Goal: Task Accomplishment & Management: Manage account settings

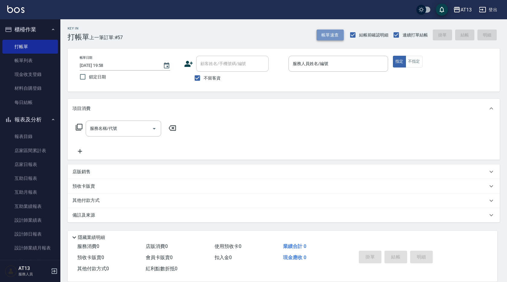
click at [333, 36] on button "帳單速查" at bounding box center [329, 35] width 27 height 11
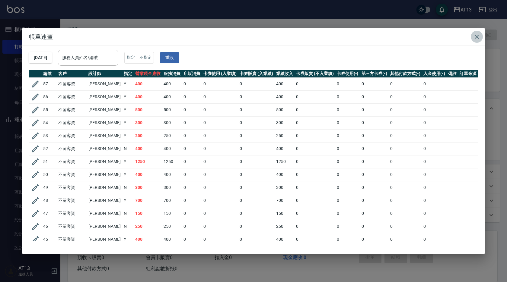
click at [479, 35] on icon "button" at bounding box center [476, 36] width 7 height 7
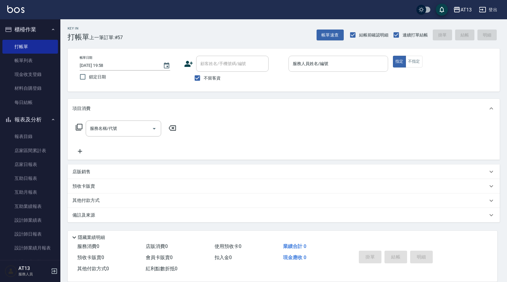
click at [354, 57] on div "服務人員姓名/編號" at bounding box center [338, 64] width 100 height 16
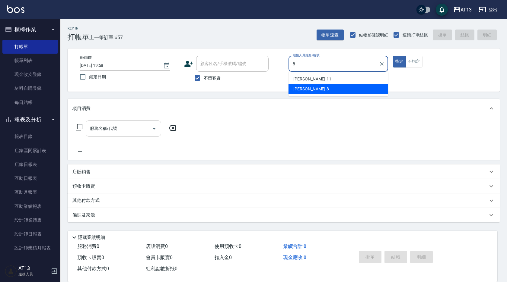
type input "Jerry-8"
type button "true"
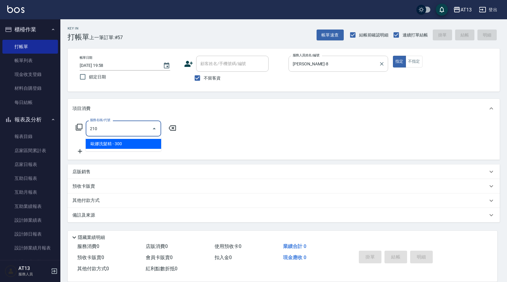
type input "歐娜洗髮精(210)"
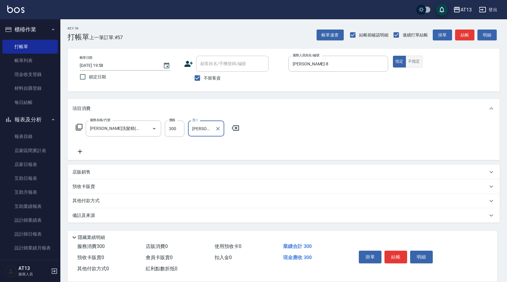
type input "葉采臻-24"
click at [419, 63] on button "不指定" at bounding box center [413, 62] width 17 height 12
type button "false"
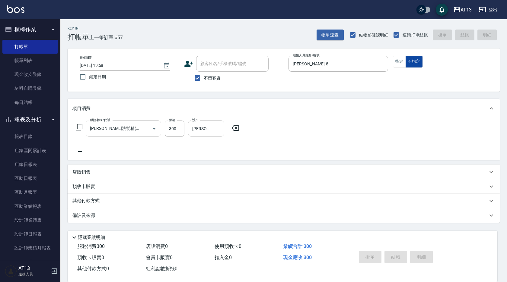
type input "2025/09/11 20:03"
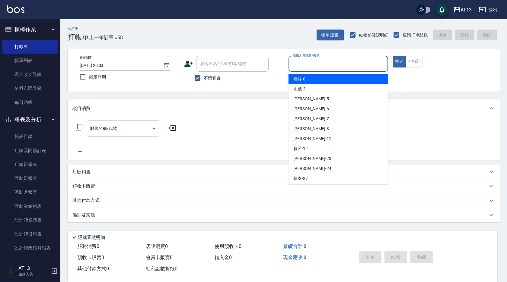
click at [359, 62] on input "服務人員姓名/編號" at bounding box center [338, 63] width 94 height 11
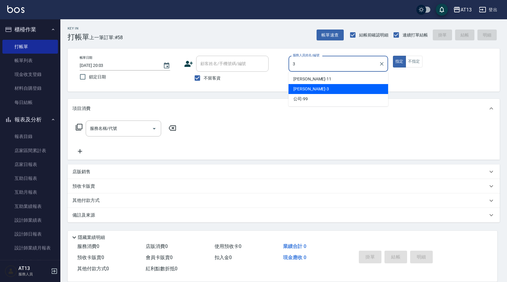
type input "敏玹-3"
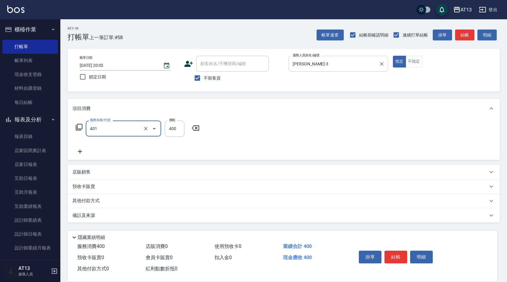
type input "剪髮(401)"
type input "50"
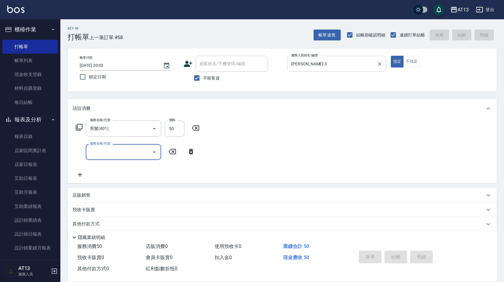
type input "2025/09/11 20:04"
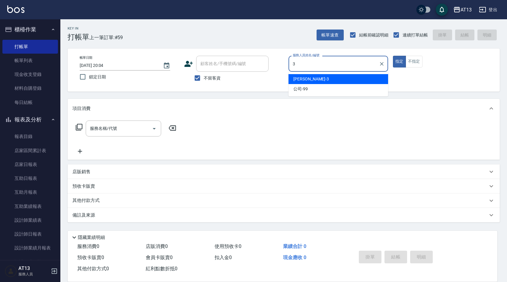
type input "敏玹-3"
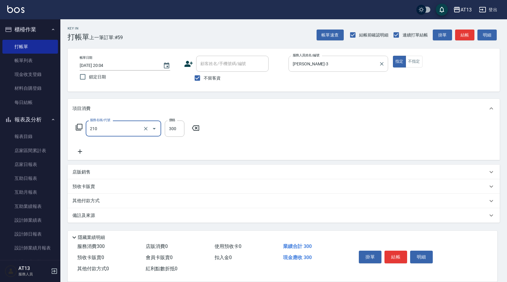
type input "歐娜洗髮精(210)"
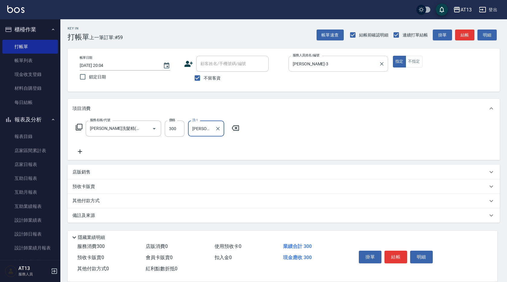
type input "葉采臻-24"
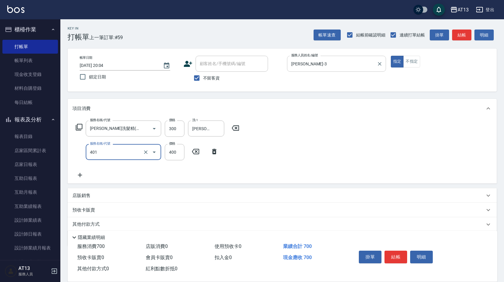
type input "剪髮(401)"
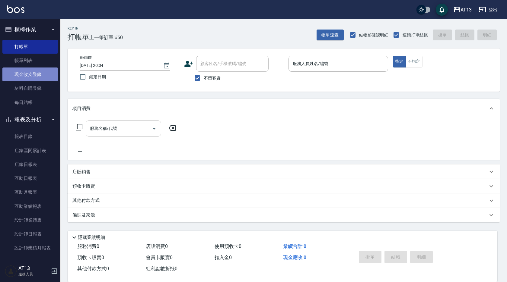
click at [39, 70] on link "現金收支登錄" at bounding box center [29, 75] width 55 height 14
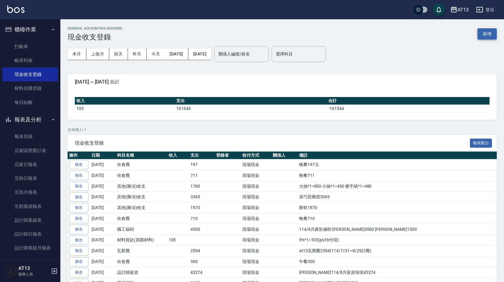
click at [485, 36] on button "新增" at bounding box center [486, 33] width 19 height 11
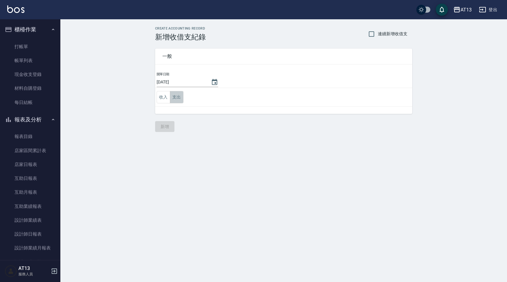
click at [173, 97] on button "支出" at bounding box center [177, 97] width 14 height 12
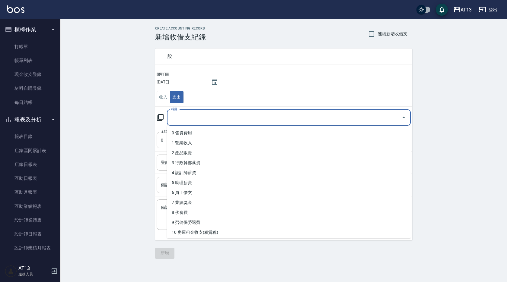
click at [183, 120] on input "科目" at bounding box center [283, 117] width 229 height 11
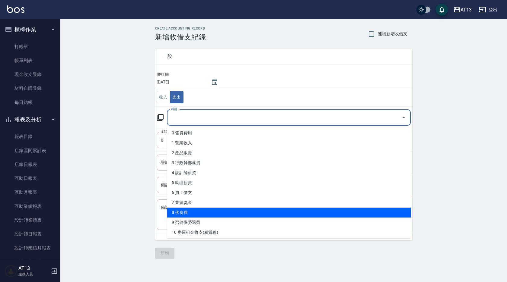
click at [190, 212] on li "8 伙食費" at bounding box center [289, 213] width 244 height 10
type input "8 伙食費"
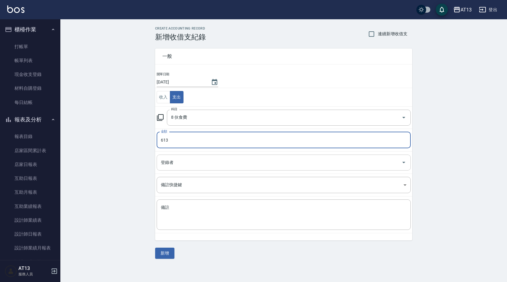
type input "613"
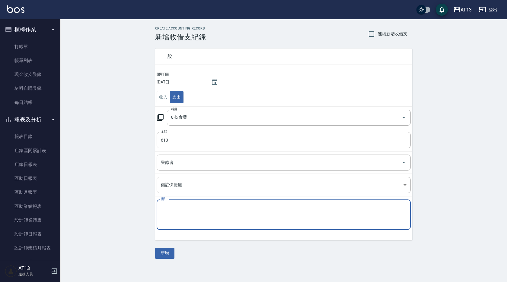
click at [206, 206] on textarea "備註" at bounding box center [283, 215] width 245 height 21
type textarea "j"
type textarea "ㄨ"
type textarea "晚餐 613"
click at [168, 253] on button "新增" at bounding box center [164, 253] width 19 height 11
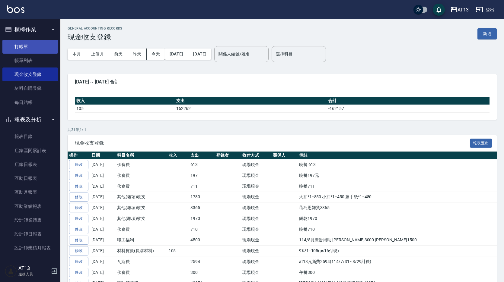
click at [48, 41] on link "打帳單" at bounding box center [29, 47] width 55 height 14
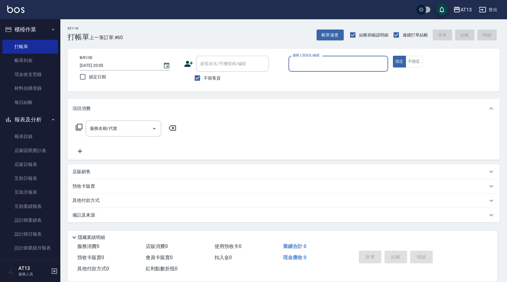
click at [354, 71] on div "服務人員姓名/編號" at bounding box center [338, 64] width 100 height 16
click at [328, 63] on input "服務人員姓名/編號" at bounding box center [338, 63] width 94 height 11
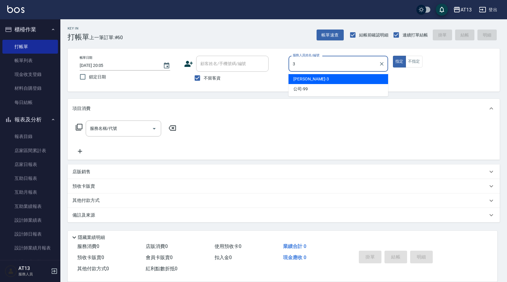
type input "敏玹-3"
type button "true"
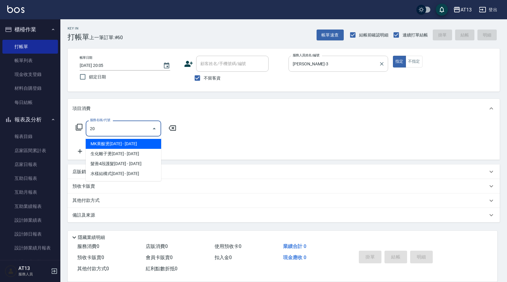
type input "206"
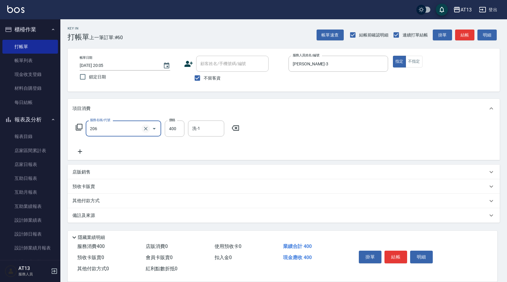
click at [146, 128] on icon "Clear" at bounding box center [146, 129] width 6 height 6
click at [128, 132] on input "服務名稱/代號" at bounding box center [114, 128] width 53 height 11
type input "歐娜洗髮精(210)"
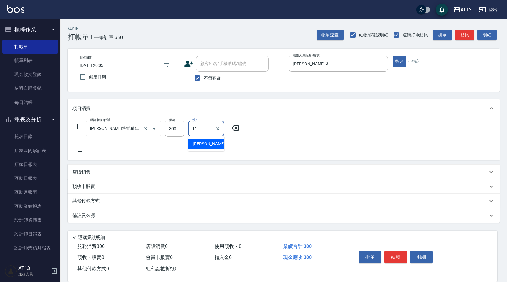
type input "蔡萓秦-11"
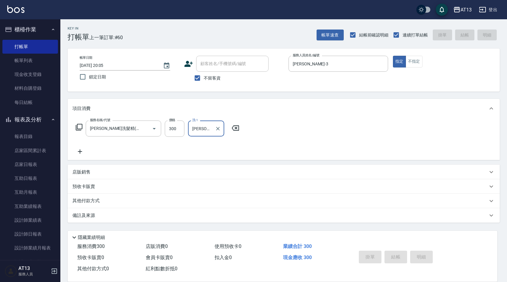
type input "2025/09/11 20:06"
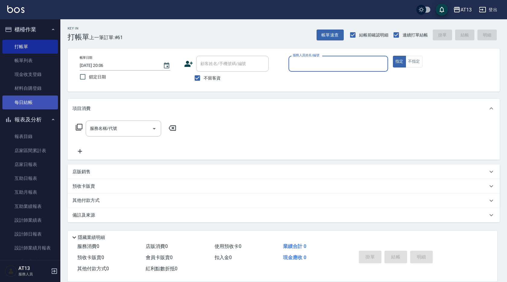
click at [33, 106] on link "每日結帳" at bounding box center [29, 103] width 55 height 14
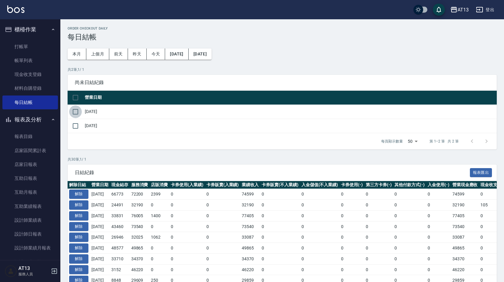
click at [76, 112] on input "checkbox" at bounding box center [75, 112] width 13 height 13
checkbox input "true"
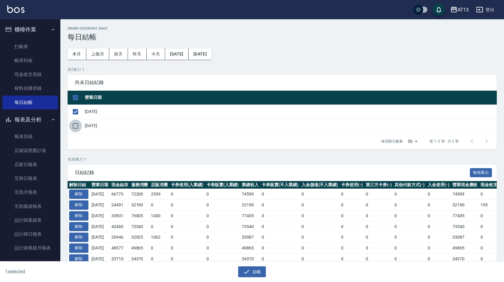
click at [75, 126] on input "checkbox" at bounding box center [75, 126] width 13 height 13
checkbox input "true"
click at [241, 273] on button "結帳" at bounding box center [252, 272] width 28 height 11
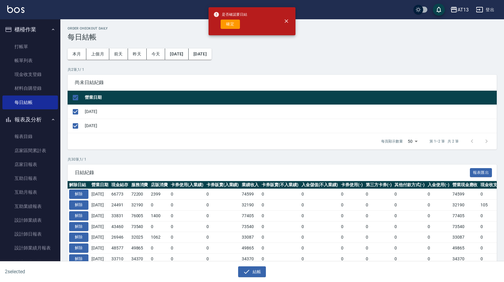
click at [240, 28] on div "確定" at bounding box center [230, 24] width 34 height 9
click at [235, 24] on button "確定" at bounding box center [229, 24] width 19 height 9
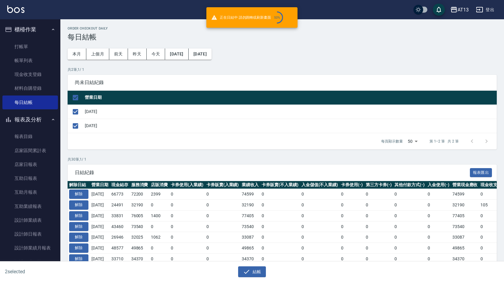
checkbox input "false"
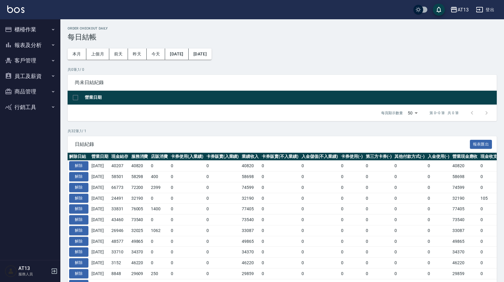
click at [33, 43] on button "報表及分析" at bounding box center [29, 45] width 55 height 16
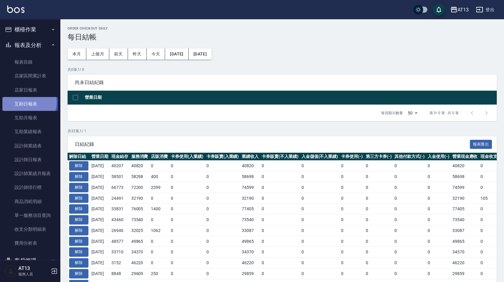
click at [28, 103] on link "互助日報表" at bounding box center [29, 104] width 55 height 14
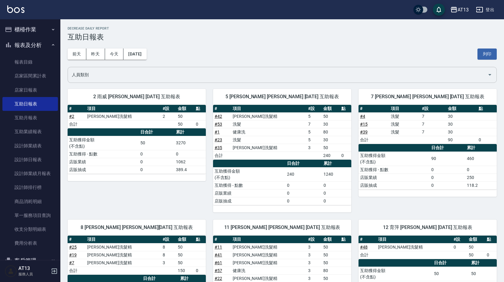
click at [171, 78] on input "人員類別" at bounding box center [277, 75] width 414 height 11
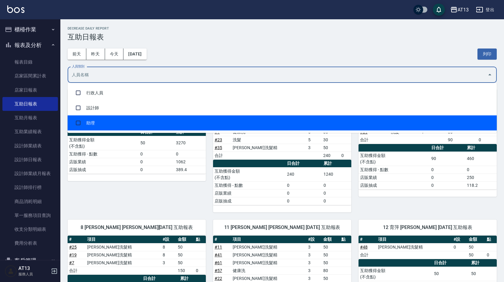
click at [141, 117] on li "助理" at bounding box center [282, 122] width 429 height 15
checkbox input "true"
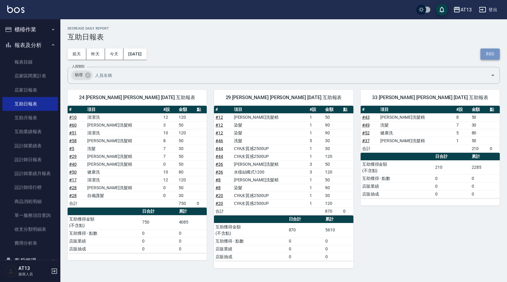
click at [488, 55] on button "列印" at bounding box center [489, 54] width 19 height 11
click at [35, 87] on link "店家日報表" at bounding box center [29, 90] width 55 height 14
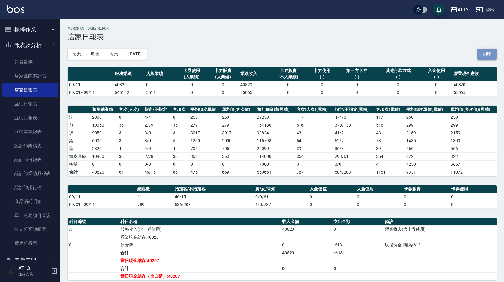
click at [483, 56] on button "列印" at bounding box center [486, 54] width 19 height 11
click at [41, 159] on link "設計師日報表" at bounding box center [29, 160] width 55 height 14
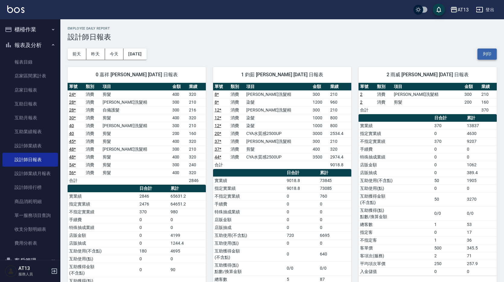
click at [490, 50] on button "列印" at bounding box center [486, 54] width 19 height 11
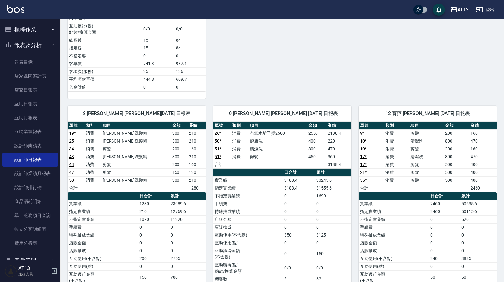
scroll to position [694, 0]
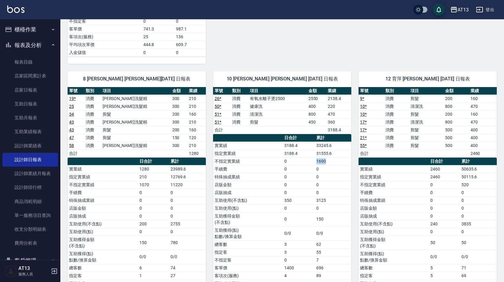
drag, startPoint x: 311, startPoint y: 162, endPoint x: 330, endPoint y: 162, distance: 19.3
click at [330, 162] on tr "不指定實業績 0 1690" at bounding box center [282, 161] width 138 height 8
drag, startPoint x: 457, startPoint y: 187, endPoint x: 477, endPoint y: 186, distance: 19.6
click at [477, 186] on tr "不指定實業績 0 520" at bounding box center [427, 185] width 138 height 8
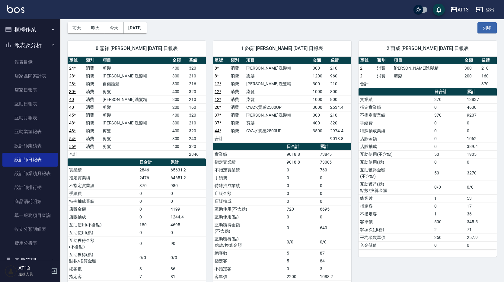
scroll to position [0, 0]
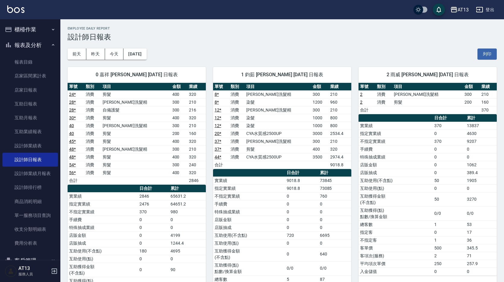
click at [34, 30] on button "櫃檯作業" at bounding box center [29, 30] width 55 height 16
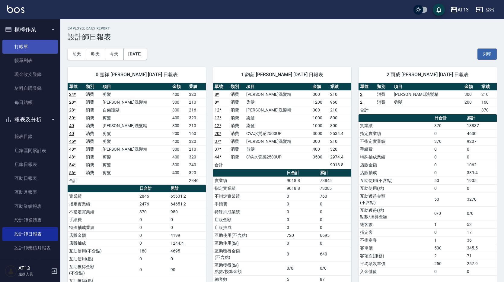
click at [33, 45] on link "打帳單" at bounding box center [29, 47] width 55 height 14
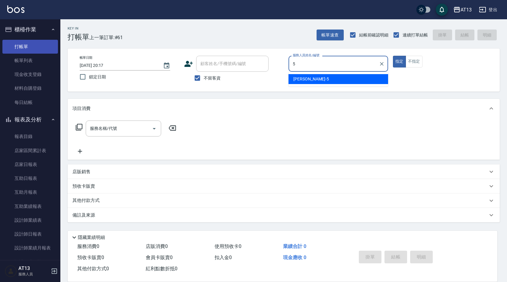
type input "[PERSON_NAME]-5"
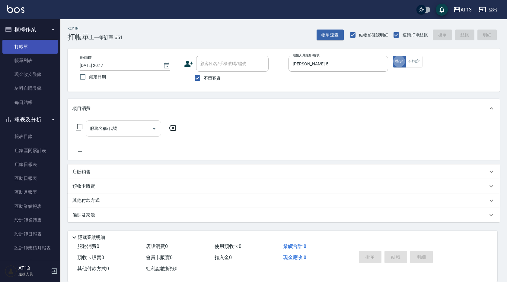
type button "true"
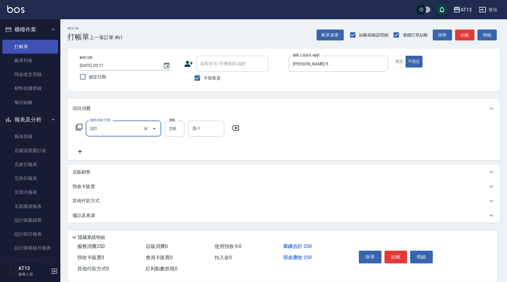
type input "洗髮(201)"
type input "[PERSON_NAME]-33"
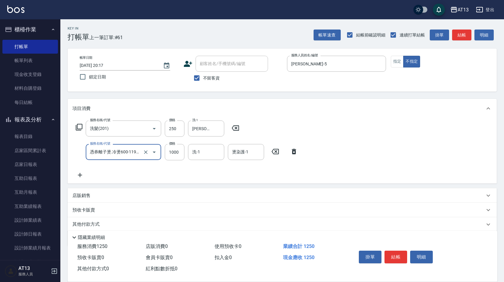
type input "憑券離子燙.冷燙600-1198(303)"
click at [277, 149] on icon at bounding box center [274, 151] width 7 height 5
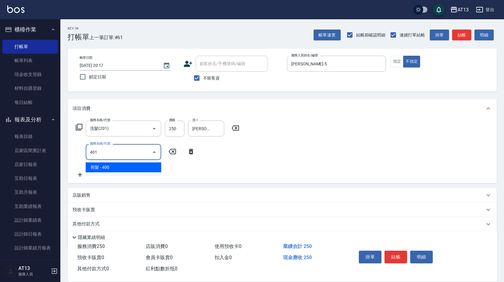
type input "剪髮(401)"
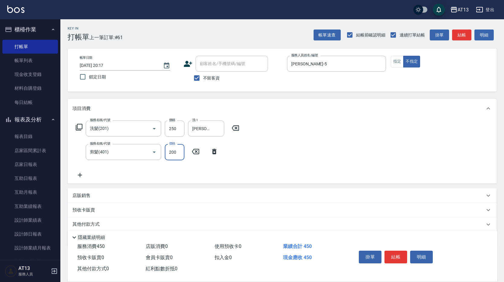
type input "200"
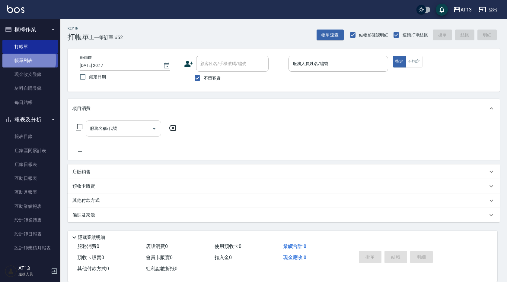
click at [26, 60] on link "帳單列表" at bounding box center [29, 61] width 55 height 14
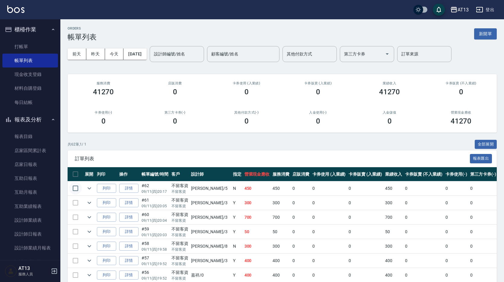
click at [76, 187] on input "checkbox" at bounding box center [75, 188] width 13 height 13
checkbox input "true"
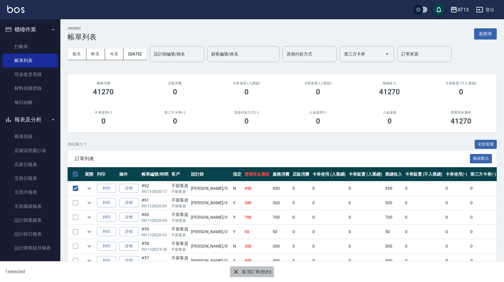
click at [247, 273] on button "取消訂單(預約)" at bounding box center [252, 272] width 44 height 11
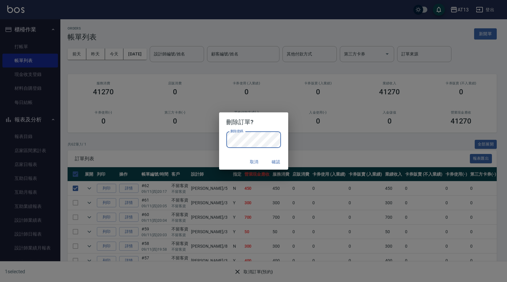
click at [277, 162] on button "確認" at bounding box center [275, 161] width 19 height 11
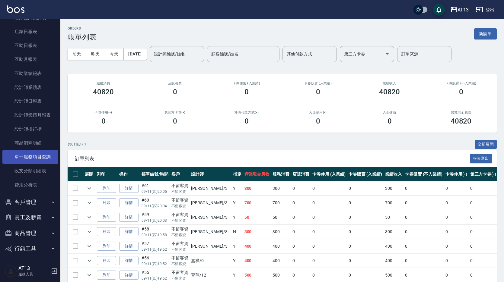
scroll to position [137, 0]
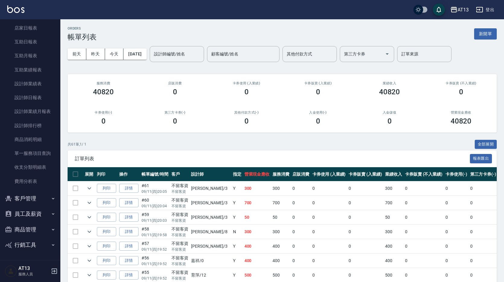
click at [46, 211] on button "員工及薪資" at bounding box center [29, 214] width 55 height 16
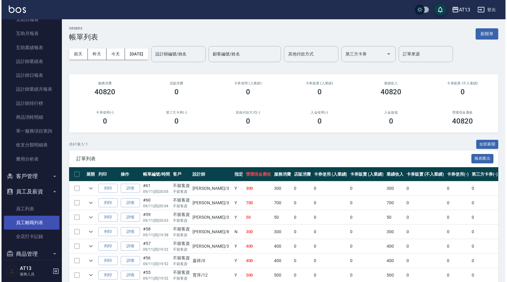
scroll to position [183, 0]
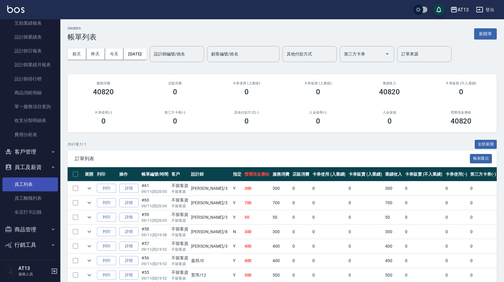
click at [34, 188] on link "員工列表" at bounding box center [29, 185] width 55 height 14
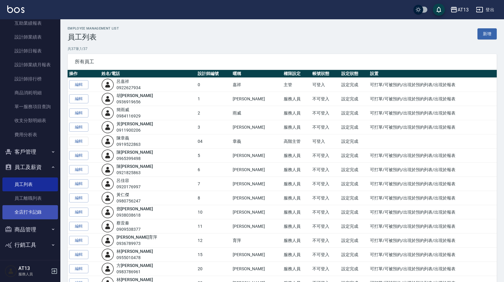
click at [39, 213] on link "全店打卡記錄" at bounding box center [29, 212] width 55 height 14
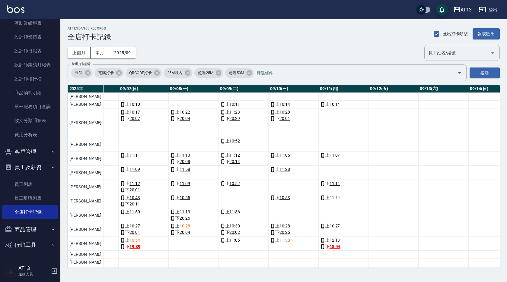
scroll to position [0, 354]
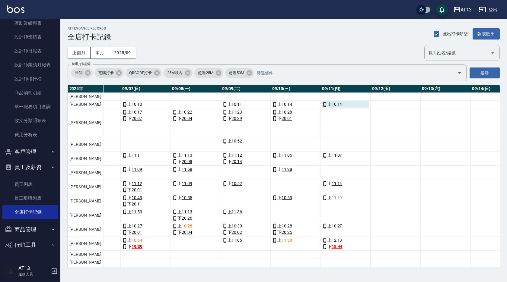
click at [331, 106] on link "10:14" at bounding box center [336, 104] width 11 height 6
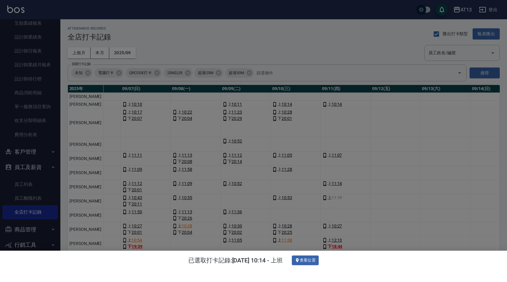
click at [352, 212] on div at bounding box center [253, 141] width 507 height 282
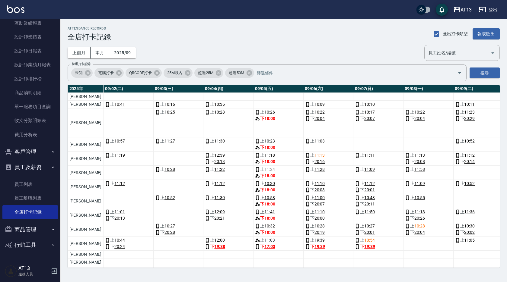
scroll to position [0, 0]
